Goal: Contribute content

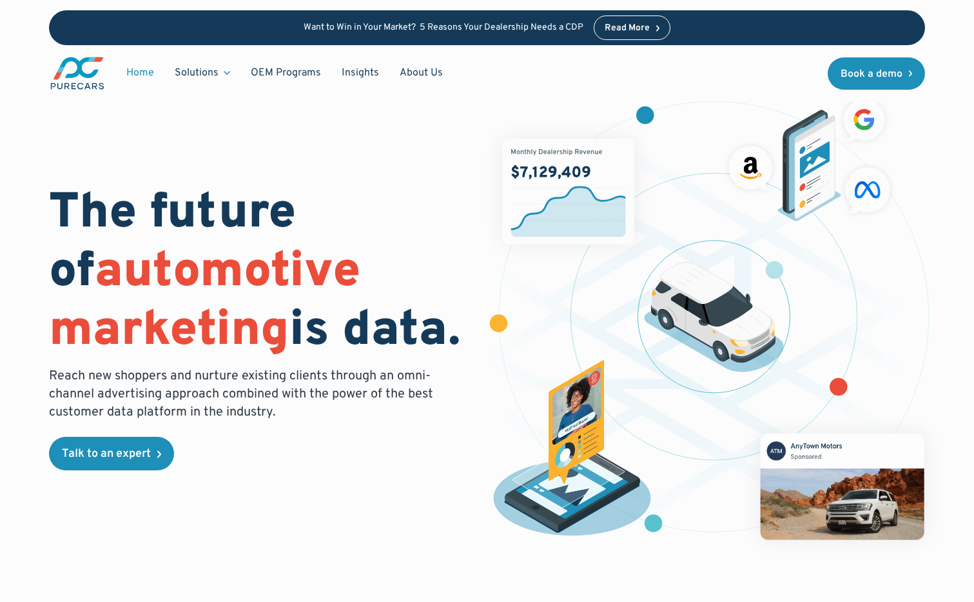
click at [951, 553] on div "The future of automotive marketing is data. Reach new shoppers and nurture exis…" at bounding box center [487, 306] width 974 height 613
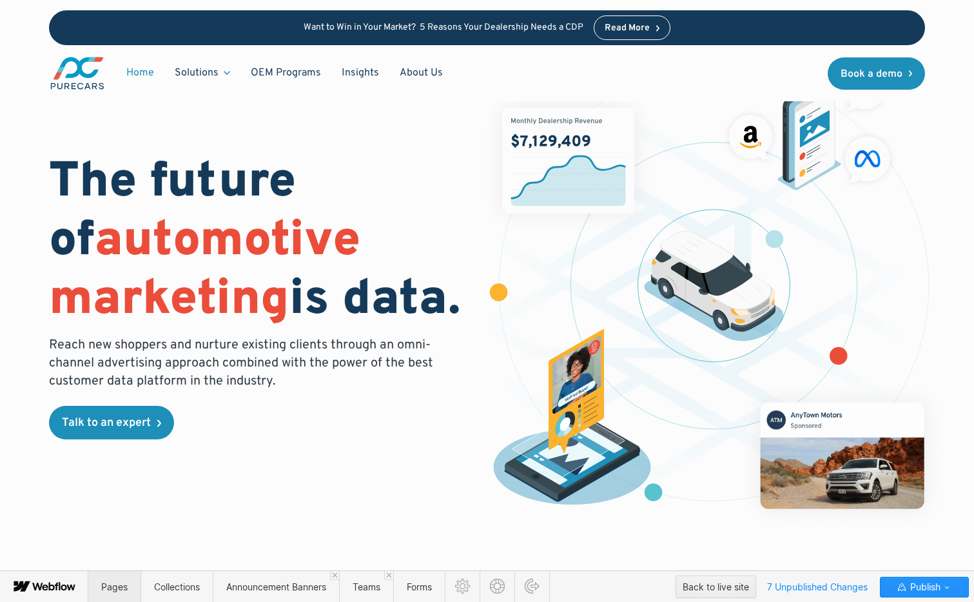
click at [121, 588] on span "Pages" at bounding box center [114, 586] width 26 height 11
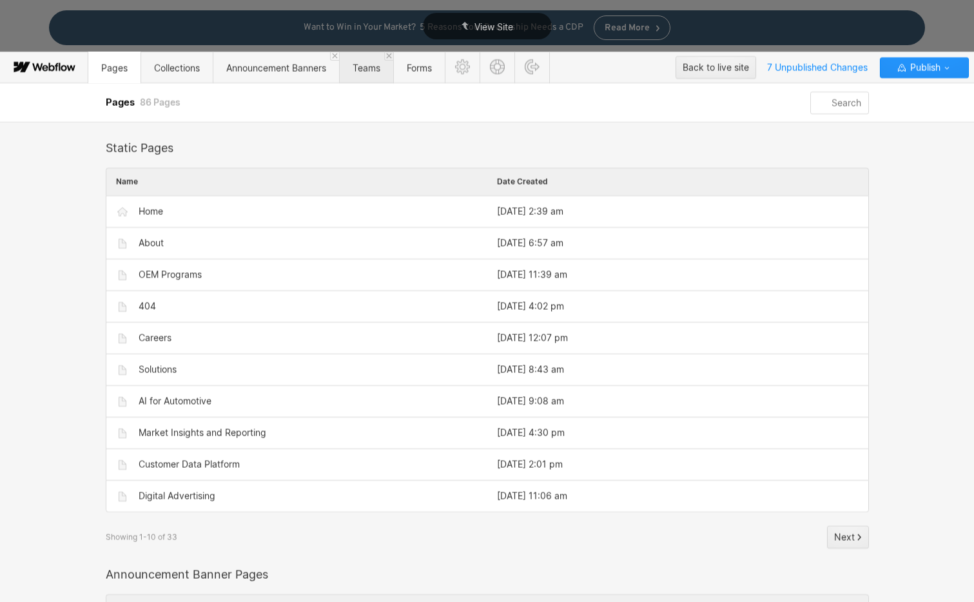
click at [361, 65] on span "Teams" at bounding box center [367, 67] width 28 height 11
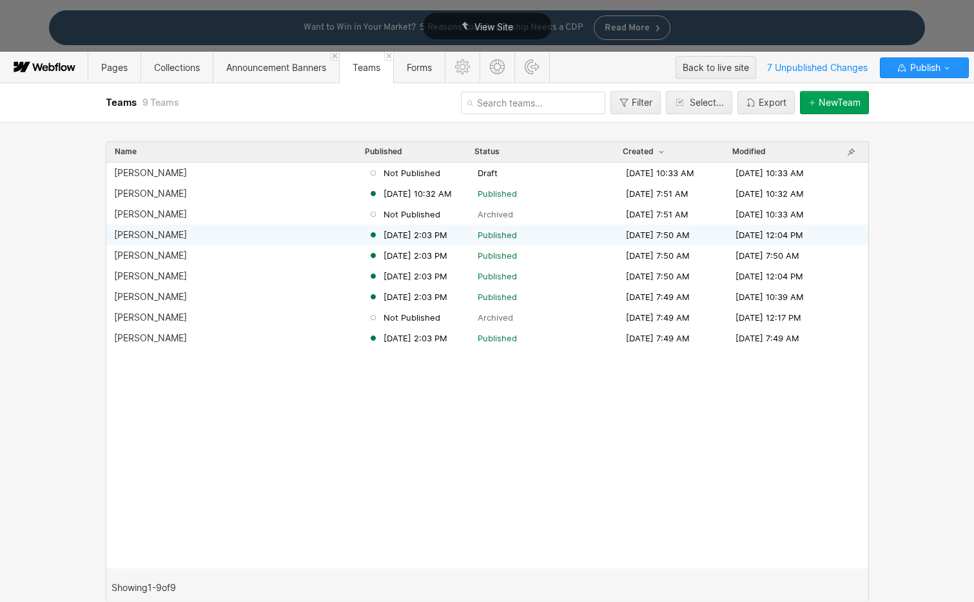
click at [153, 236] on div "Matthew Groner" at bounding box center [150, 235] width 73 height 10
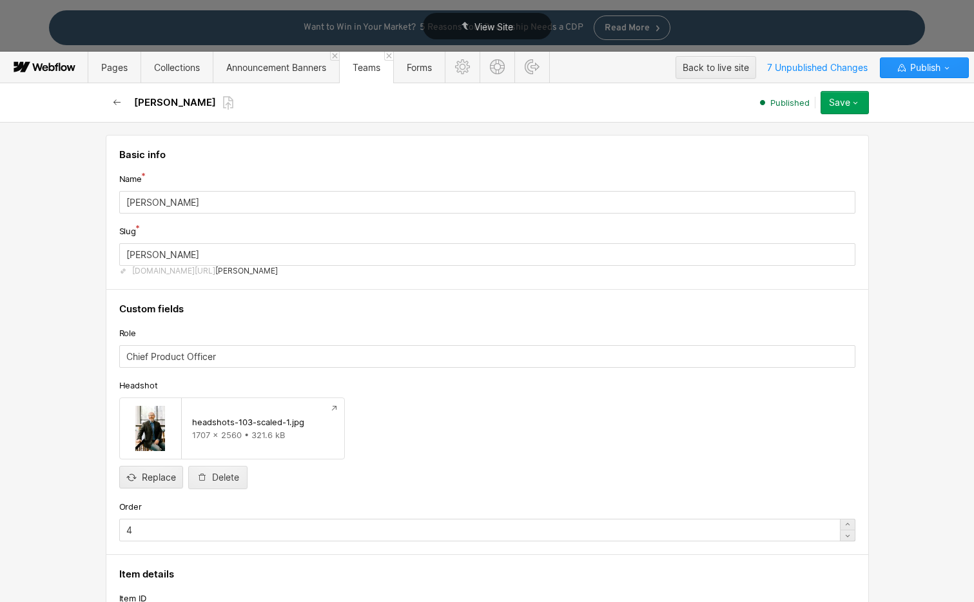
click at [117, 101] on icon "button" at bounding box center [117, 102] width 10 height 10
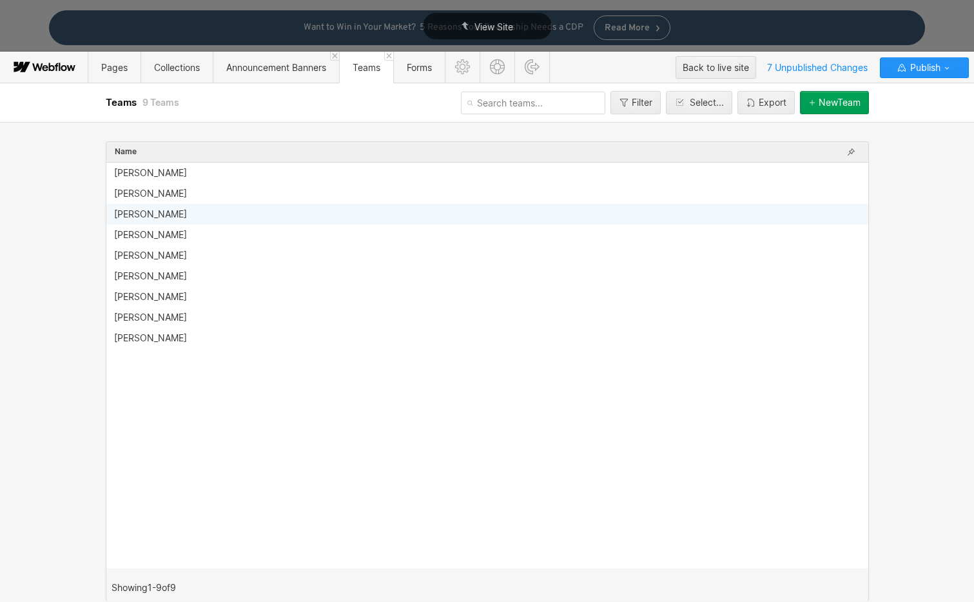
click at [143, 213] on div "Tom Azbill" at bounding box center [150, 214] width 73 height 10
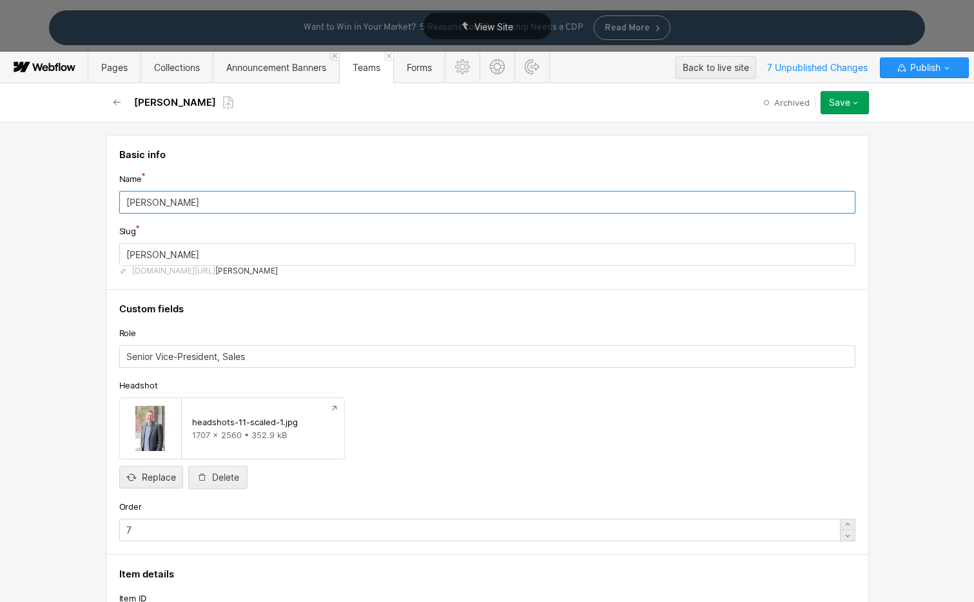
drag, startPoint x: 170, startPoint y: 202, endPoint x: 84, endPoint y: 195, distance: 86.1
click at [84, 195] on div "Basic info Name Tom Azbill Slug tom-azbill www.purecars.com/team/ tom-azbill Cu…" at bounding box center [487, 362] width 974 height 480
type input "Jason Wiley"
click at [226, 258] on input "tom-azbill" at bounding box center [487, 254] width 736 height 23
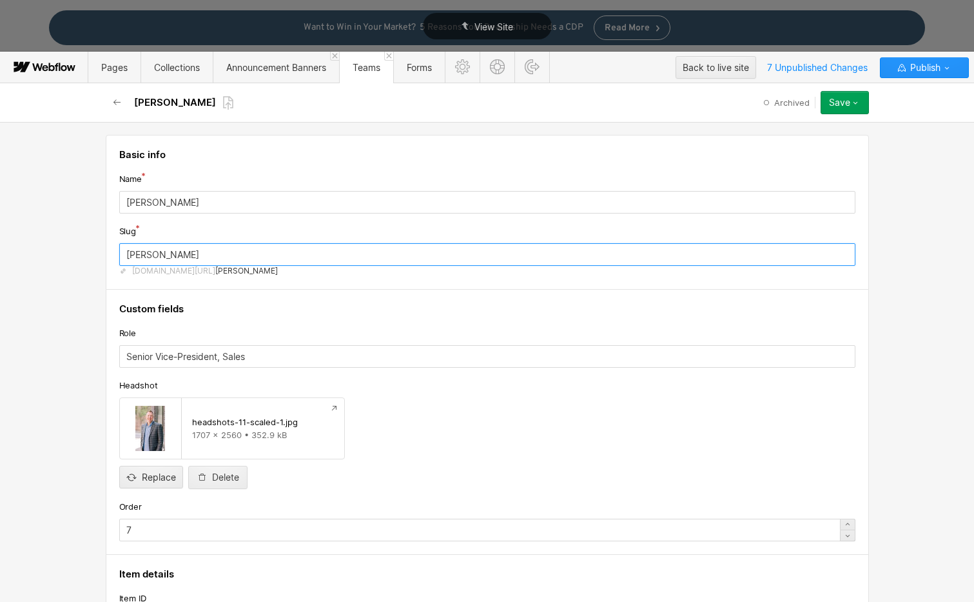
drag, startPoint x: 146, startPoint y: 249, endPoint x: 55, endPoint y: 246, distance: 90.3
click at [55, 246] on div "Basic info Name Jason Wiley Slug tom-azbill www.purecars.com/team/ tom-azbill C…" at bounding box center [487, 362] width 974 height 480
type input "jason-wiley"
click at [322, 297] on div "Custom fields Role Senior Vice-President, Sales Headshot headshots-11-scaled-1.…" at bounding box center [488, 422] width 764 height 265
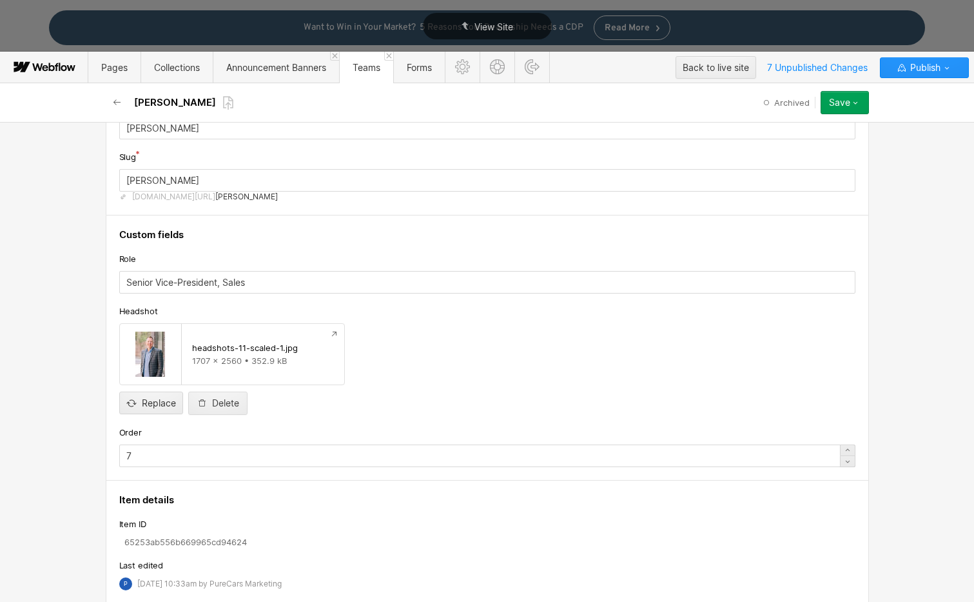
scroll to position [139, 0]
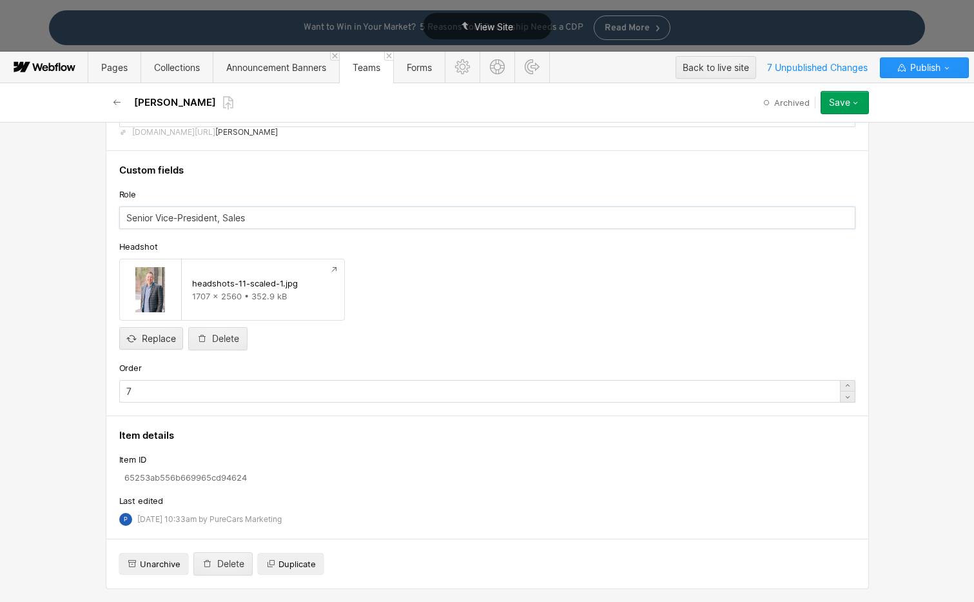
click at [172, 218] on input "Senior Vice-President, Sales" at bounding box center [487, 217] width 736 height 23
drag, startPoint x: 257, startPoint y: 217, endPoint x: 85, endPoint y: 214, distance: 172.2
click at [85, 214] on div "Basic info Name Jason Wiley Slug jason-wiley www.purecars.com/team/ jason-wiley…" at bounding box center [487, 362] width 974 height 480
type input "Chief Revenue Officer"
click at [146, 335] on input "file" at bounding box center [151, 327] width 63 height 43
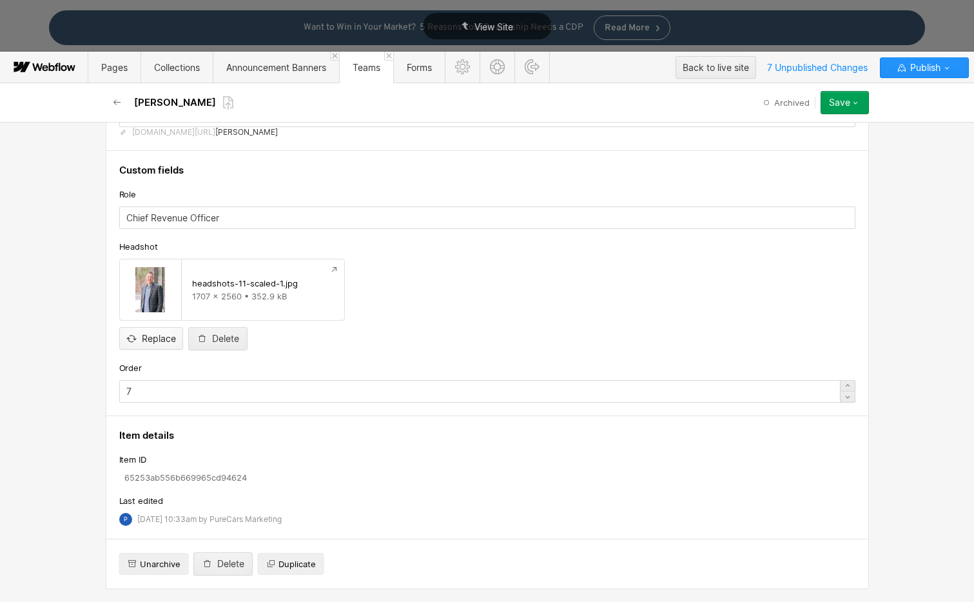
type input "C:\fakepath\T8D2DQ9ME-U095HEUF8KB-56b95458ac99-512.jpg"
click at [389, 388] on input "7" at bounding box center [487, 391] width 736 height 23
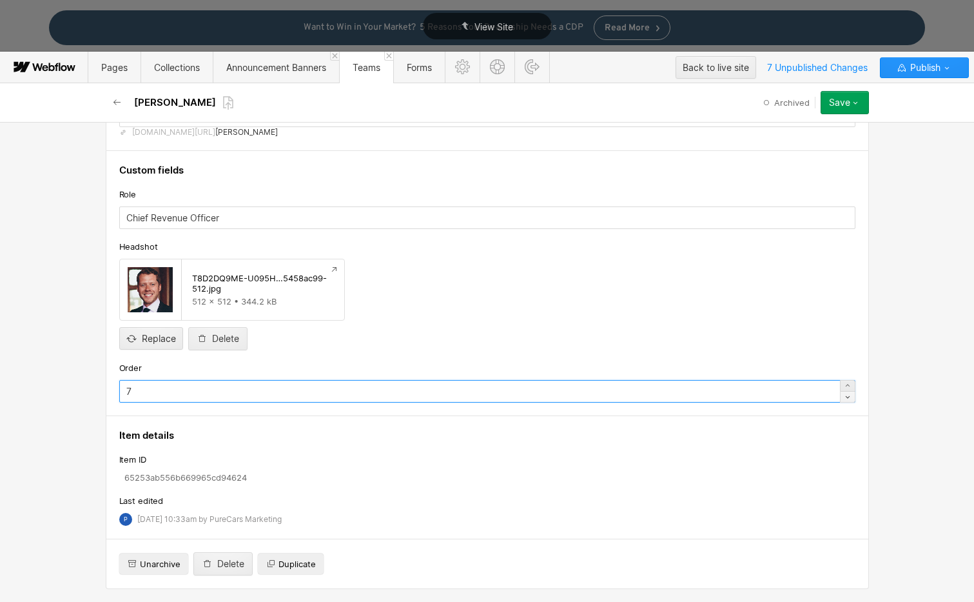
click at [846, 399] on icon at bounding box center [848, 396] width 10 height 10
click at [843, 397] on icon at bounding box center [848, 396] width 10 height 10
type input "3"
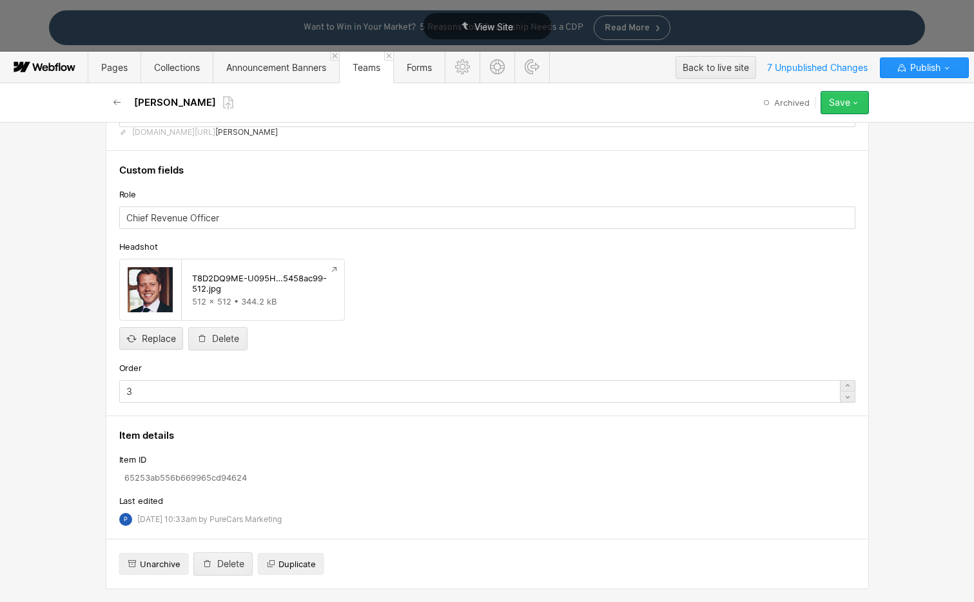
click at [837, 106] on div "Save" at bounding box center [839, 102] width 21 height 10
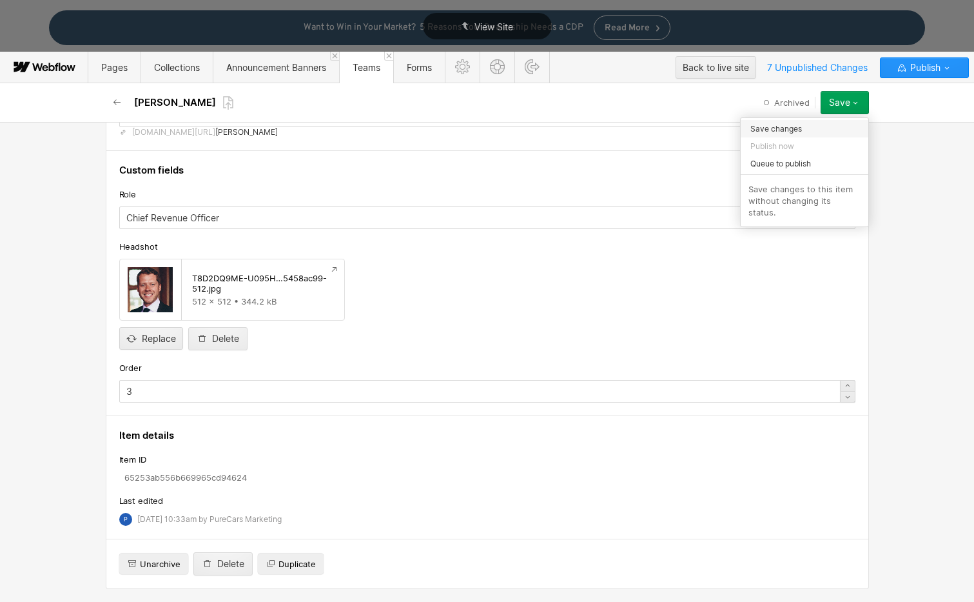
click at [800, 130] on span "Save changes" at bounding box center [777, 129] width 52 height 12
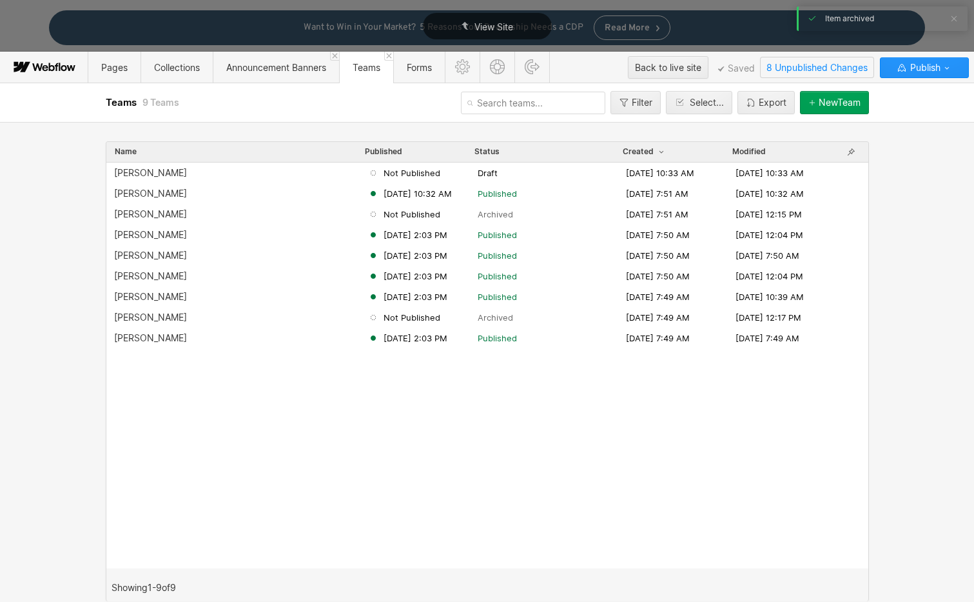
click at [827, 63] on span "8 Unpublished Changes" at bounding box center [817, 67] width 113 height 20
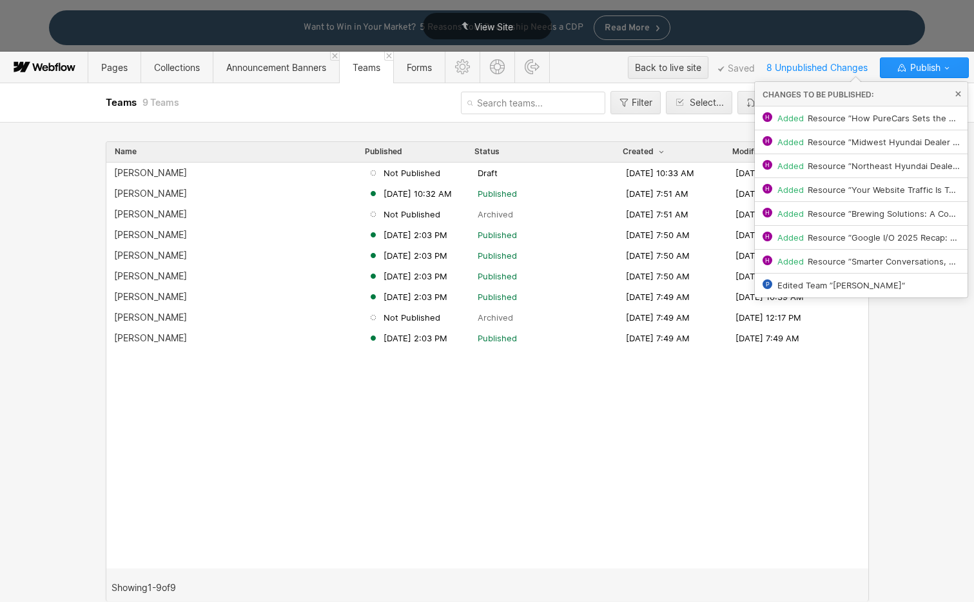
click at [820, 377] on div "Travis Lutze Not Published Draft Jun 10, 2025 10:33 AM Jun 10, 2025 10:33 AM Ka…" at bounding box center [487, 366] width 762 height 406
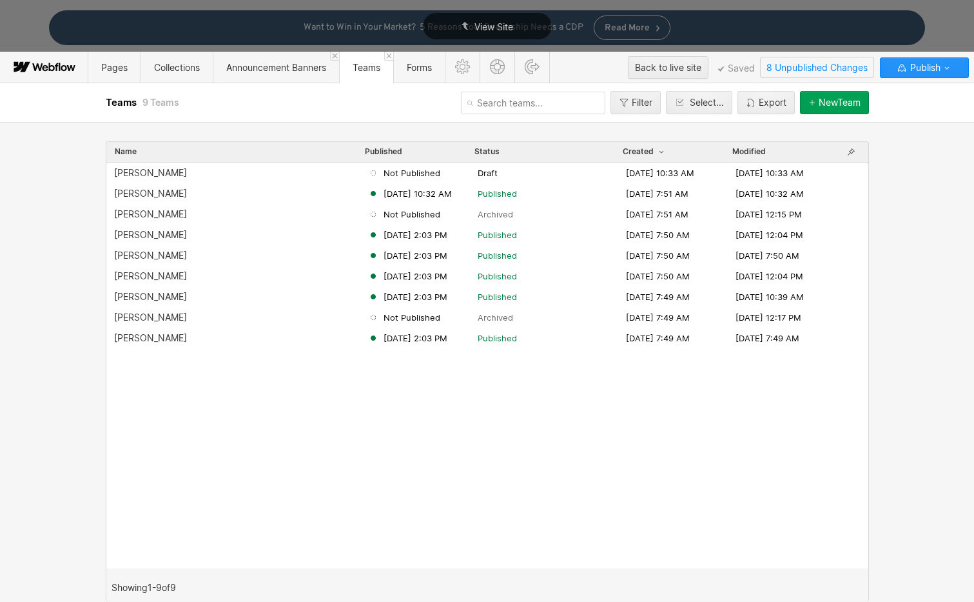
click at [831, 70] on span "8 Unpublished Changes" at bounding box center [817, 67] width 113 height 20
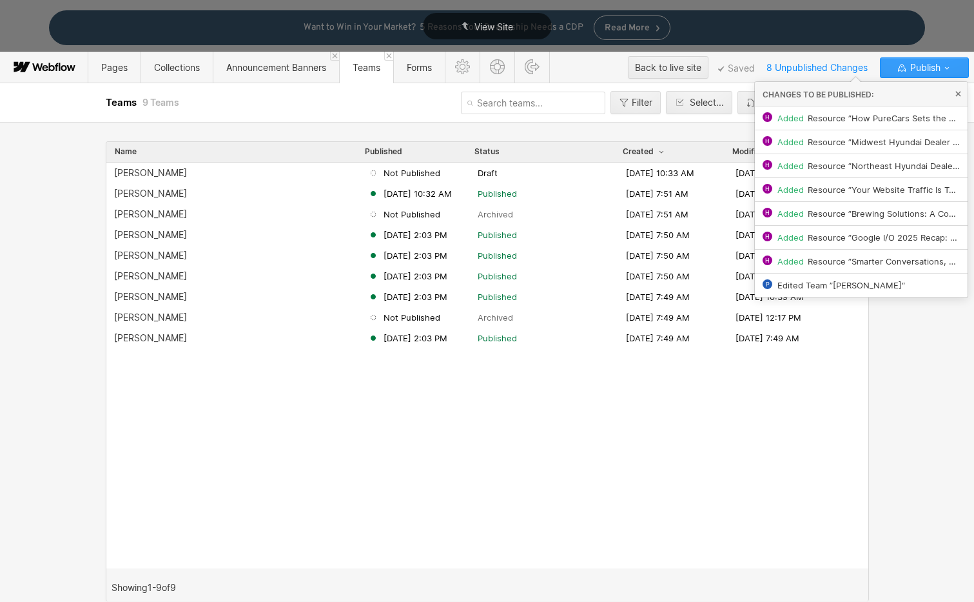
click at [942, 68] on icon "button" at bounding box center [947, 68] width 10 height 10
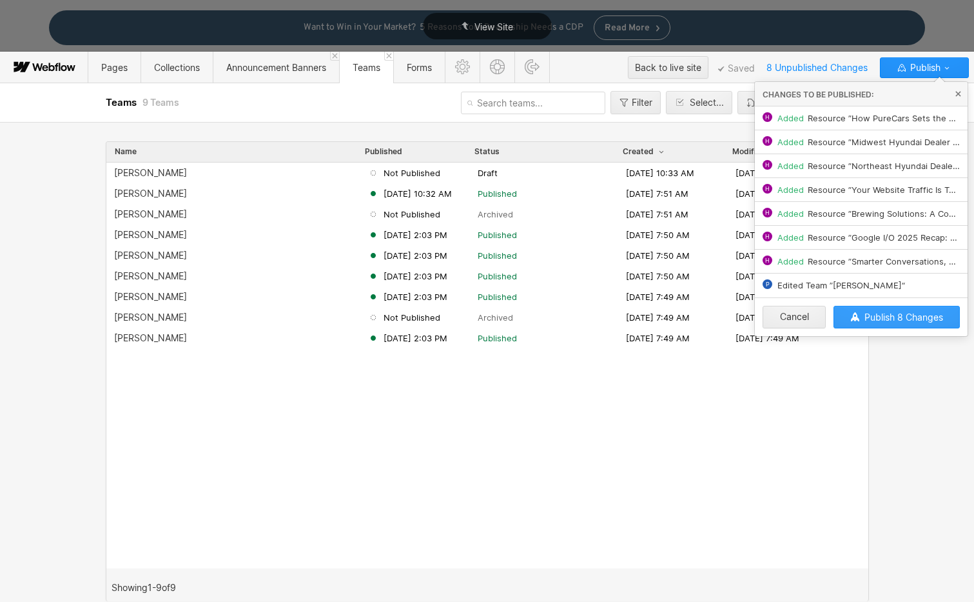
click at [900, 324] on button "Publish 8 Changes" at bounding box center [897, 317] width 126 height 23
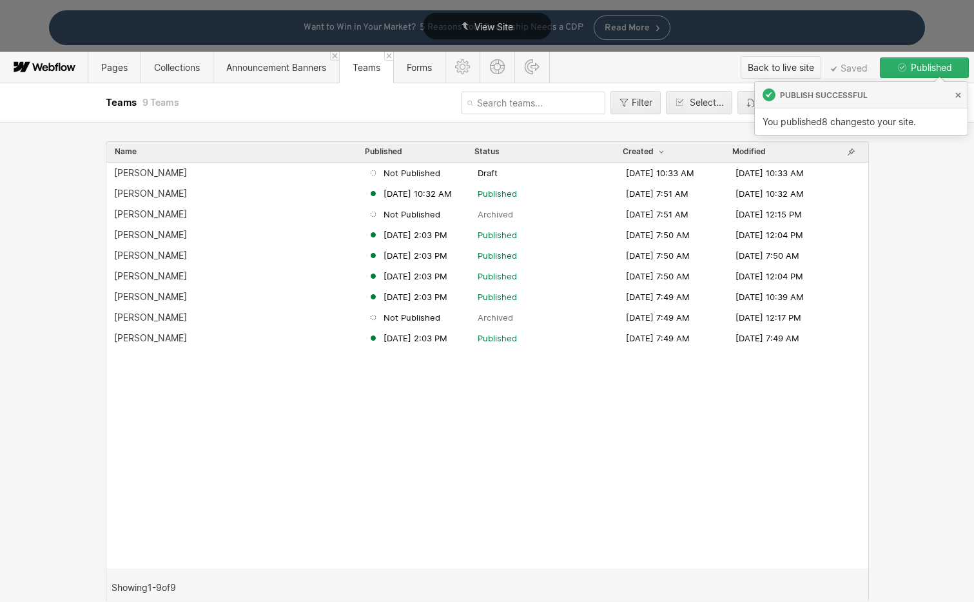
click at [794, 64] on div "Back to live site" at bounding box center [781, 67] width 66 height 19
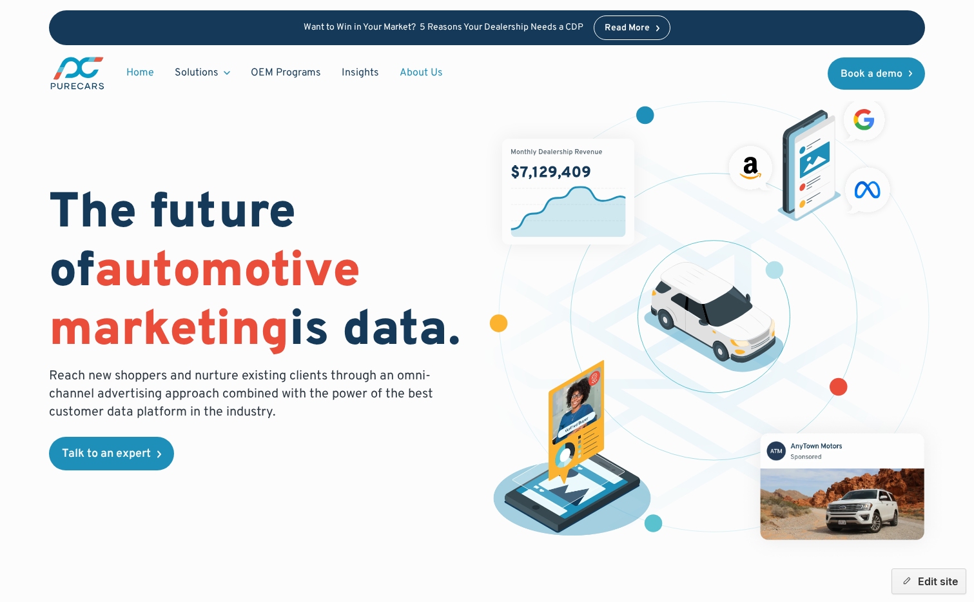
click at [424, 71] on link "About Us" at bounding box center [422, 73] width 64 height 25
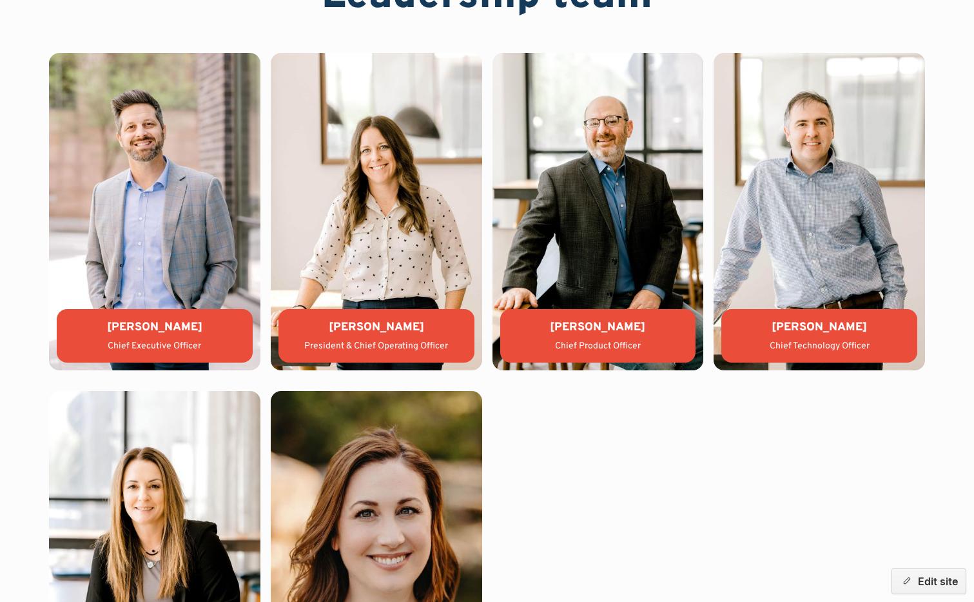
scroll to position [2792, 0]
